Goal: Information Seeking & Learning: Find contact information

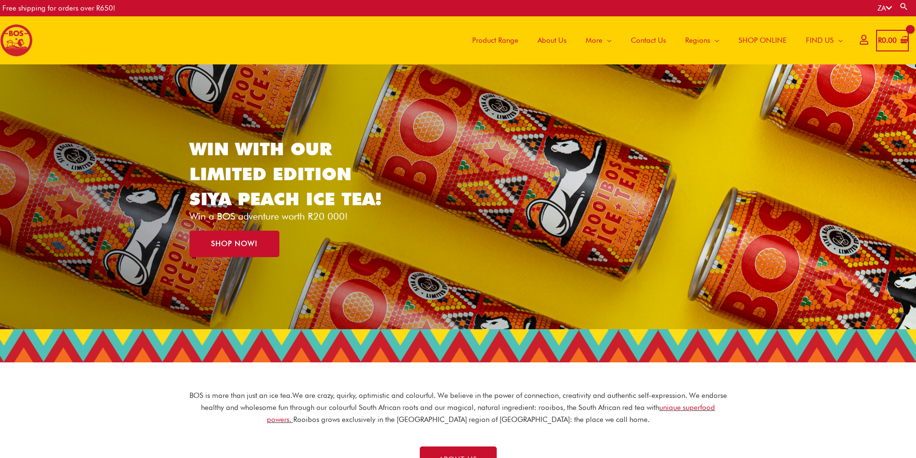
drag, startPoint x: 0, startPoint y: 20, endPoint x: 47, endPoint y: 46, distance: 53.4
click at [47, 46] on div "Main Menu Product Range About Us More Menu Toggle The Magic of Rooibos Make it …" at bounding box center [458, 40] width 916 height 48
click at [646, 44] on span "Contact Us" at bounding box center [648, 40] width 35 height 29
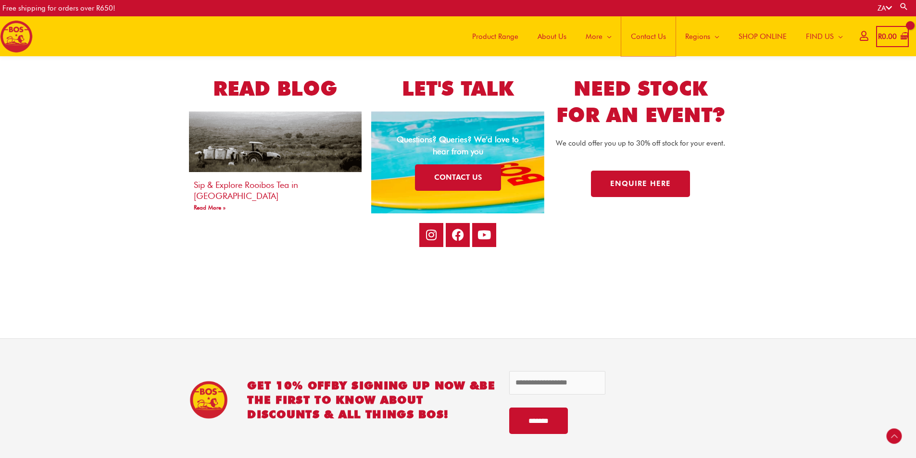
scroll to position [1972, 0]
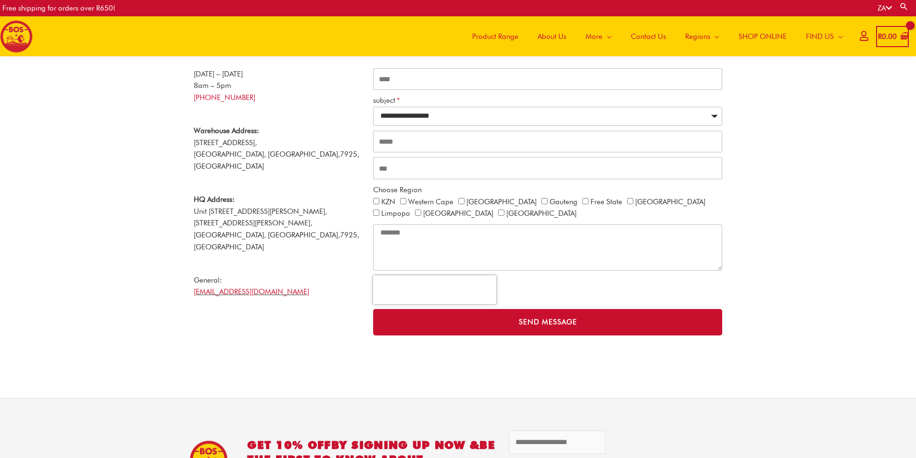
scroll to position [95, 0]
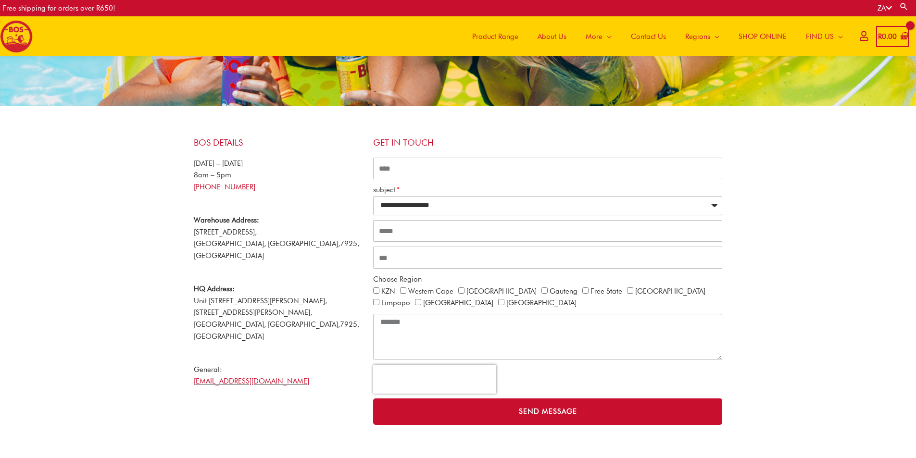
drag, startPoint x: 270, startPoint y: 185, endPoint x: 186, endPoint y: 192, distance: 84.4
click at [186, 192] on div "**********" at bounding box center [458, 281] width 548 height 307
copy link "[PHONE_NUMBER]"
drag, startPoint x: 269, startPoint y: 358, endPoint x: 187, endPoint y: 362, distance: 81.9
click at [187, 362] on div "**********" at bounding box center [458, 281] width 548 height 307
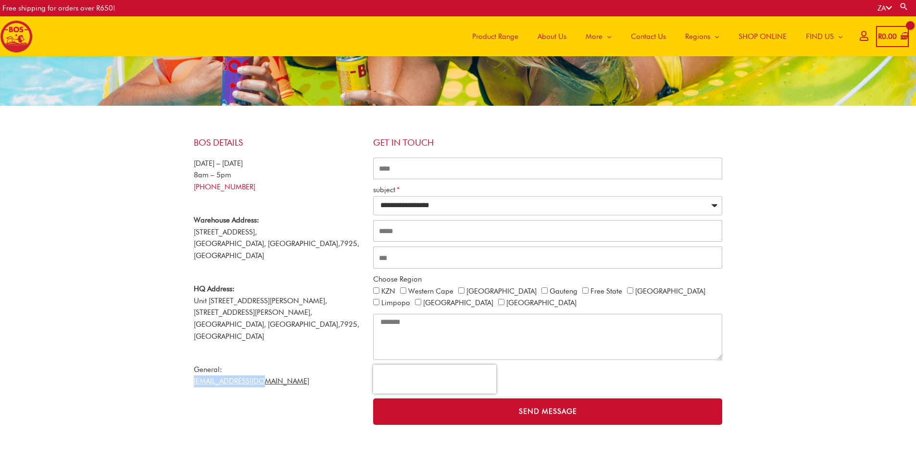
copy link "[EMAIL_ADDRESS][DOMAIN_NAME]"
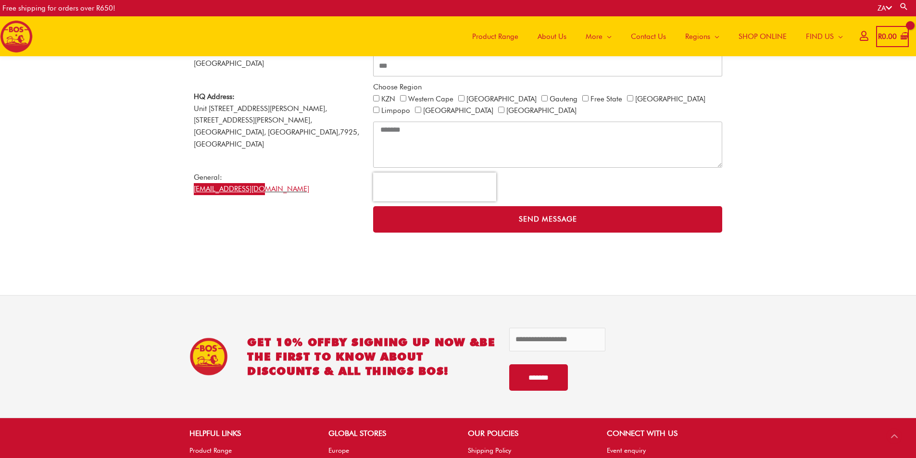
scroll to position [383, 0]
